Goal: Task Accomplishment & Management: Use online tool/utility

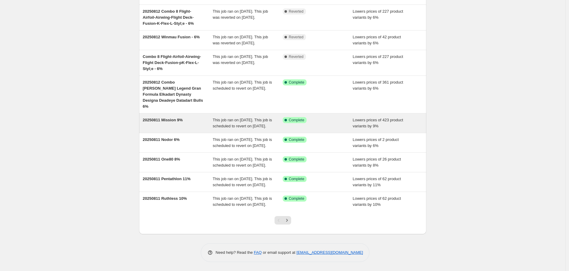
scroll to position [106, 0]
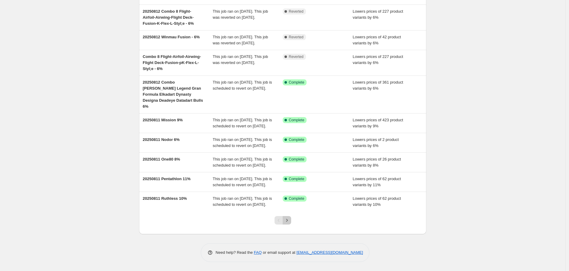
click at [288, 219] on icon "Next" at bounding box center [287, 221] width 6 height 6
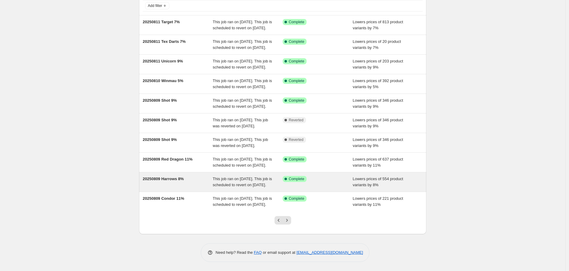
scroll to position [33, 0]
